Goal: Task Accomplishment & Management: Use online tool/utility

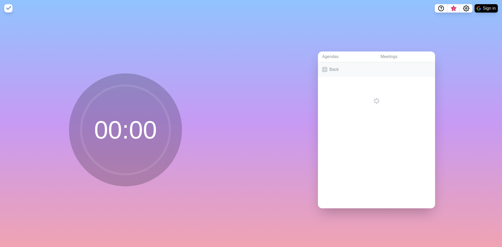
click at [322, 67] on icon at bounding box center [324, 69] width 5 height 5
click at [328, 63] on link "Create an Agenda" at bounding box center [376, 69] width 117 height 15
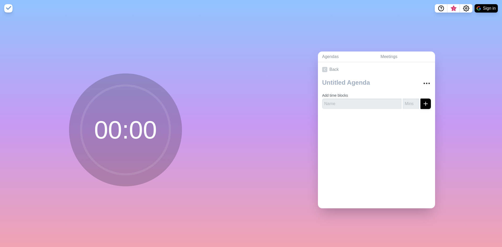
click at [364, 108] on div "Add time blocks" at bounding box center [376, 95] width 117 height 36
click at [353, 86] on textarea at bounding box center [368, 82] width 97 height 11
type textarea "Coreano"
click at [422, 102] on icon "submit" at bounding box center [425, 104] width 6 height 6
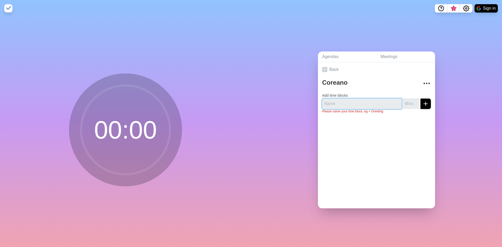
drag, startPoint x: 375, startPoint y: 99, endPoint x: 376, endPoint y: 101, distance: 2.8
click at [375, 100] on input "text" at bounding box center [361, 103] width 79 height 10
type input "Gamática"
click at [402, 100] on input "number" at bounding box center [410, 103] width 17 height 10
click at [412, 99] on input "0" at bounding box center [410, 103] width 17 height 10
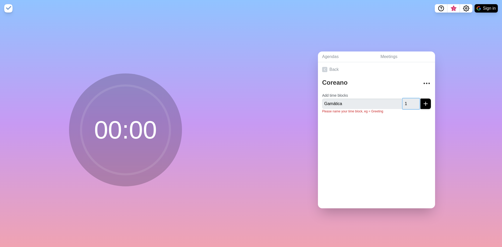
click at [411, 99] on input "1" at bounding box center [410, 103] width 17 height 10
click at [411, 99] on input "2" at bounding box center [410, 103] width 17 height 10
click at [411, 99] on input "3" at bounding box center [410, 103] width 17 height 10
click at [411, 99] on input "4" at bounding box center [410, 103] width 17 height 10
type input "5"
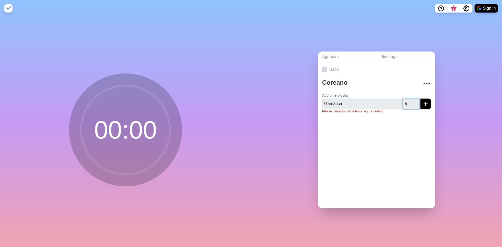
click at [411, 99] on input "5" at bounding box center [410, 103] width 17 height 10
type input "1"
type input "80"
click at [422, 101] on icon "submit" at bounding box center [425, 104] width 6 height 6
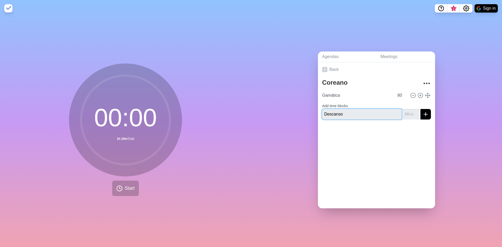
type input "Descanso"
click at [402, 115] on input "number" at bounding box center [410, 114] width 17 height 10
type input "10"
click at [400, 132] on div at bounding box center [376, 134] width 117 height 21
click at [410, 93] on icon at bounding box center [413, 95] width 6 height 6
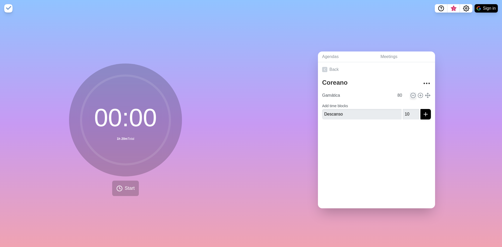
click at [408, 101] on form "Add time blocks Descanso 10" at bounding box center [376, 110] width 109 height 19
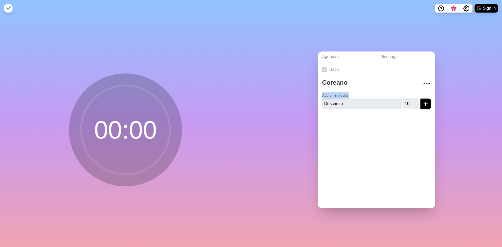
click at [408, 93] on form "Add time blocks Descanso 10" at bounding box center [376, 99] width 109 height 19
click at [422, 101] on icon "submit" at bounding box center [425, 104] width 6 height 6
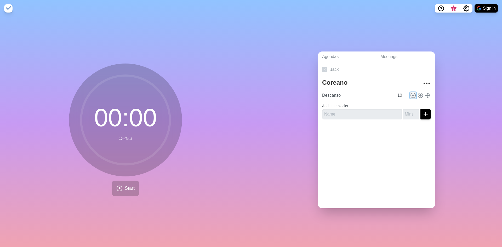
click at [410, 92] on button at bounding box center [413, 95] width 6 height 6
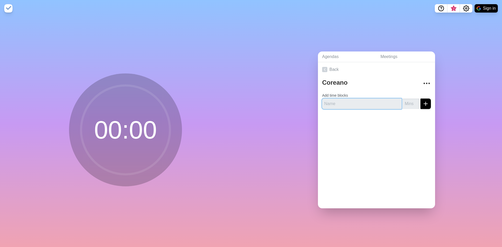
click at [367, 103] on input "text" at bounding box center [361, 103] width 79 height 10
type input "Gamática"
click at [402, 102] on input "number" at bounding box center [410, 103] width 17 height 10
type input "75"
click at [422, 104] on icon "submit" at bounding box center [425, 104] width 6 height 6
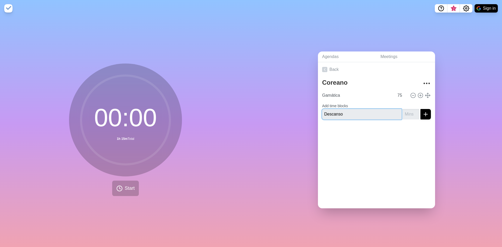
type input "Descanso"
click at [402, 111] on input "number" at bounding box center [410, 114] width 17 height 10
type input "10"
click at [422, 114] on icon "submit" at bounding box center [425, 114] width 6 height 6
click at [373, 114] on input "text" at bounding box center [361, 118] width 79 height 10
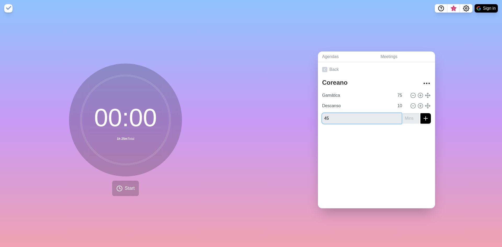
type input "45"
click at [402, 118] on input "number" at bounding box center [410, 118] width 17 height 10
type input "45"
click at [369, 113] on input "45" at bounding box center [361, 118] width 79 height 10
type input "4"
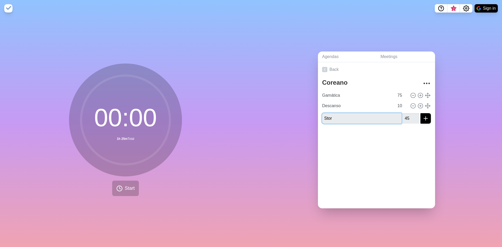
type input "Storytime"
click at [379, 152] on div "Back Coreano Gamática 75 Descanso 10 Storytime 45" at bounding box center [376, 135] width 117 height 146
click at [425, 116] on div "Coreano Gamática 75 Descanso 10 Storytime 45" at bounding box center [376, 102] width 117 height 51
click at [422, 115] on icon "submit" at bounding box center [425, 118] width 6 height 6
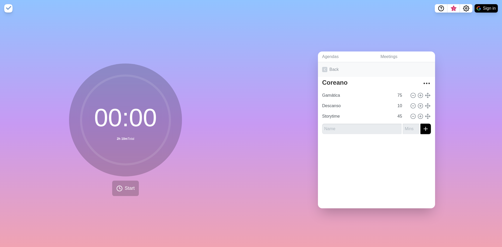
click at [322, 69] on icon at bounding box center [324, 69] width 5 height 5
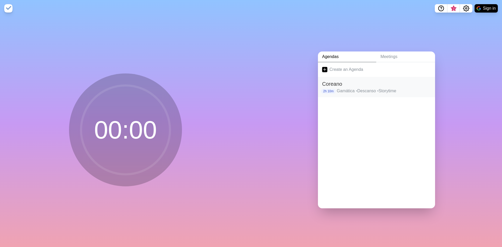
click at [342, 88] on p "Gamática • Descanso • Storytime" at bounding box center [383, 91] width 94 height 6
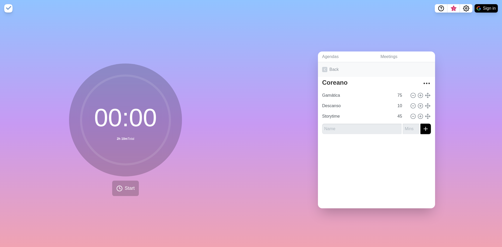
click at [324, 68] on icon at bounding box center [324, 69] width 5 height 5
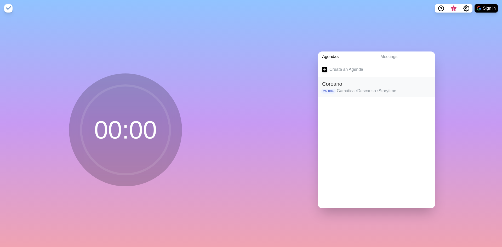
click at [326, 82] on h2 "Coreano" at bounding box center [376, 84] width 109 height 8
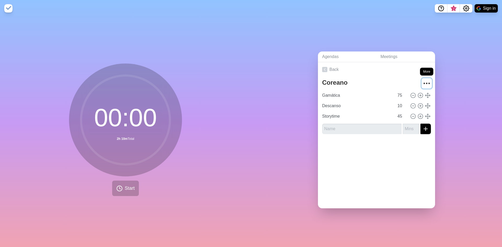
click at [422, 80] on icon "More" at bounding box center [426, 83] width 8 height 8
click at [326, 68] on link "Back" at bounding box center [376, 69] width 117 height 15
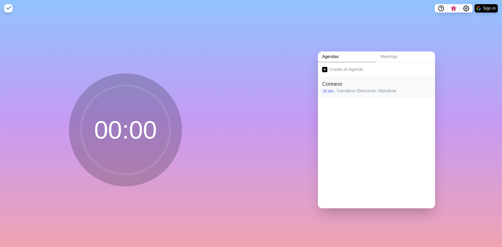
click at [332, 81] on h2 "Coreano" at bounding box center [376, 84] width 109 height 8
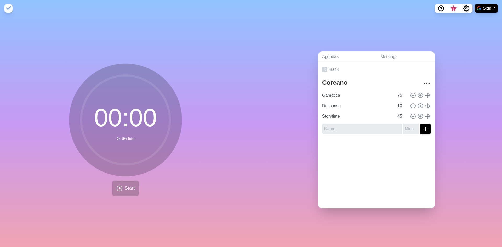
click at [332, 81] on textarea "Coreano" at bounding box center [368, 82] width 97 height 11
click at [319, 63] on link "Back" at bounding box center [376, 69] width 117 height 15
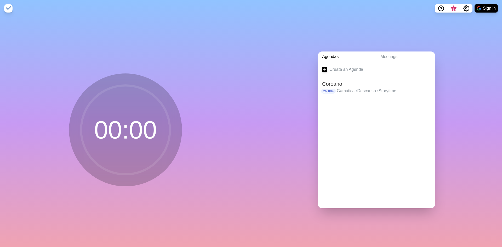
click at [144, 107] on circle at bounding box center [125, 129] width 89 height 89
click at [127, 120] on circle at bounding box center [125, 129] width 89 height 89
click at [322, 91] on p "2h 10m" at bounding box center [328, 91] width 15 height 5
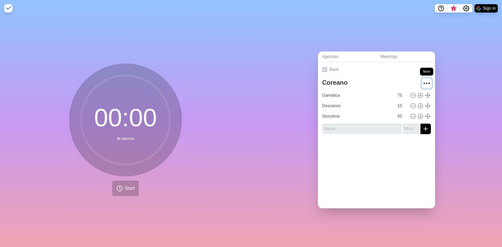
click at [425, 81] on button "More" at bounding box center [426, 83] width 10 height 10
click at [322, 67] on icon at bounding box center [324, 69] width 5 height 5
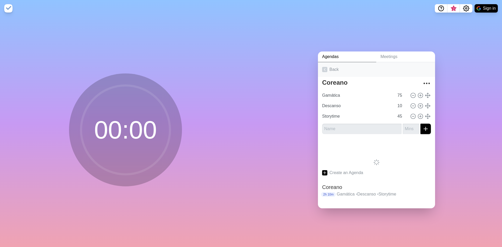
click at [322, 67] on icon at bounding box center [324, 69] width 5 height 5
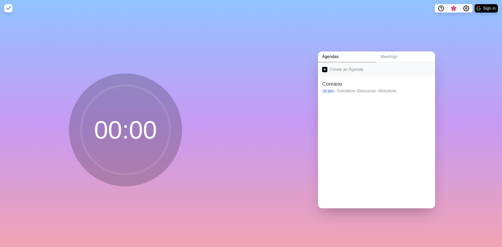
click at [324, 68] on icon at bounding box center [324, 69] width 5 height 5
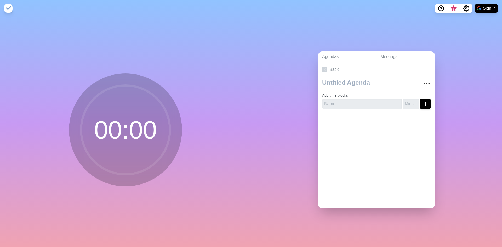
drag, startPoint x: 384, startPoint y: 147, endPoint x: 339, endPoint y: 93, distance: 70.2
click at [384, 146] on div "Back Add time blocks" at bounding box center [376, 135] width 117 height 146
click at [318, 69] on link "Back" at bounding box center [376, 69] width 117 height 15
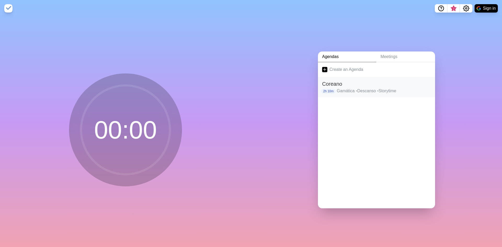
click at [325, 83] on h2 "Coreano" at bounding box center [376, 84] width 109 height 8
click at [319, 66] on link "Back" at bounding box center [376, 69] width 117 height 15
click at [333, 82] on h2 "Coreano" at bounding box center [376, 84] width 109 height 8
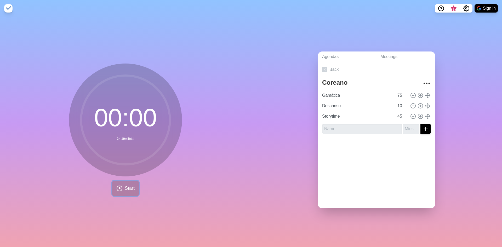
click at [117, 189] on button "Start" at bounding box center [125, 188] width 27 height 15
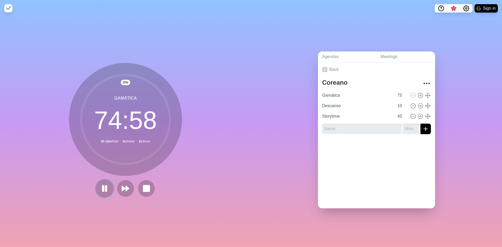
click at [96, 185] on button at bounding box center [105, 188] width 18 height 18
click at [103, 184] on icon at bounding box center [104, 188] width 9 height 9
click at [7, 7] on img at bounding box center [8, 8] width 8 height 8
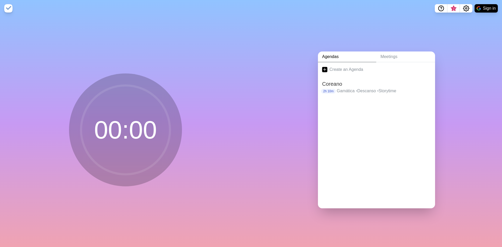
click at [9, 7] on img at bounding box center [8, 8] width 8 height 8
click at [330, 80] on h2 "Coreano" at bounding box center [376, 84] width 109 height 8
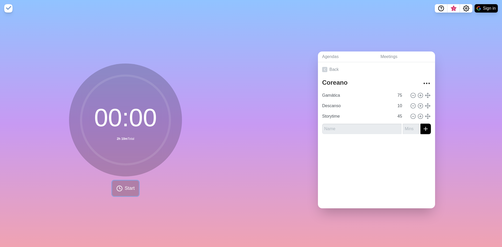
click at [129, 182] on button "Start" at bounding box center [125, 188] width 27 height 15
